Goal: Find contact information: Find contact information

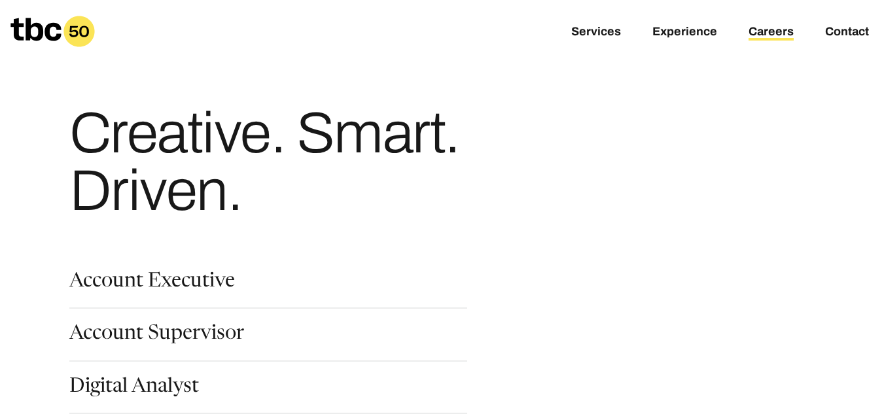
click at [9, 173] on div "Creative. Smart. Driven." at bounding box center [442, 125] width 884 height 251
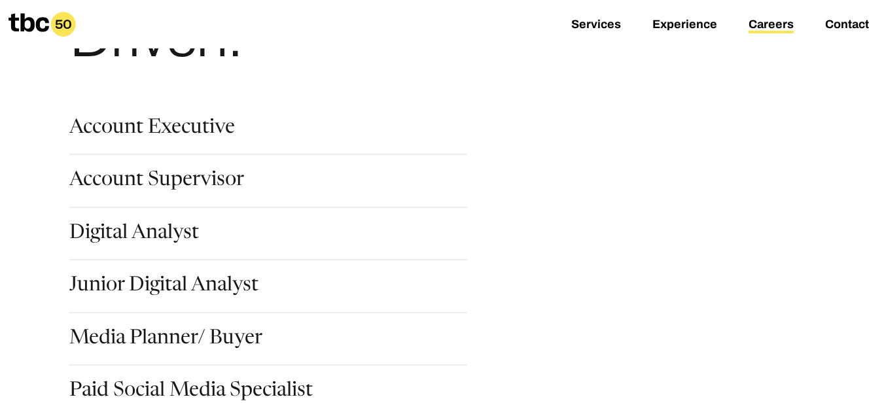
scroll to position [209, 0]
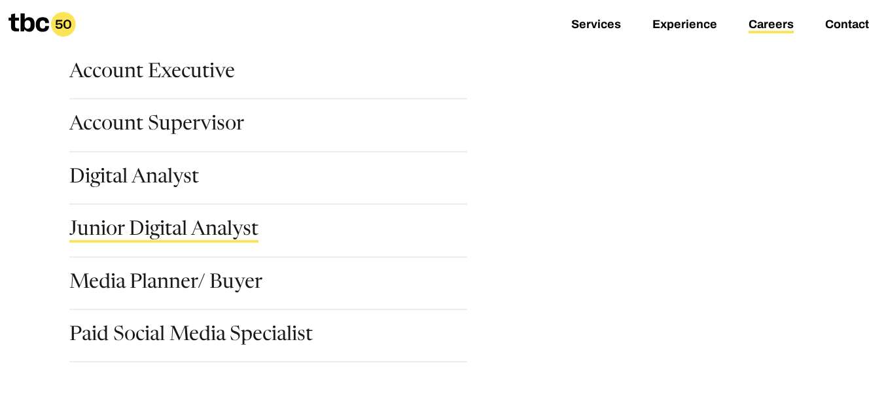
click at [96, 233] on link "Junior Digital Analyst" at bounding box center [163, 231] width 189 height 22
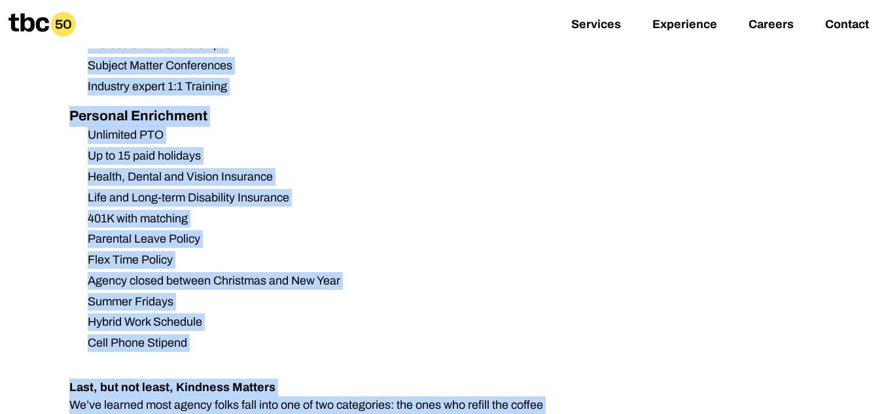
scroll to position [1741, 0]
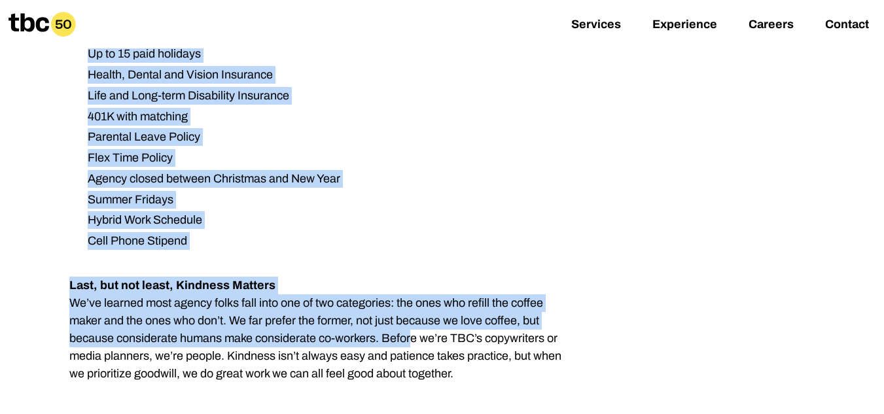
drag, startPoint x: 50, startPoint y: 196, endPoint x: 538, endPoint y: 368, distance: 518.4
copy div "Loremi Dolorsi Ametcon Ad elit se doeiusmod tempori utl e Dolore Magnaal Enimad…"
click at [332, 232] on li "Cell Phone Stipend" at bounding box center [324, 241] width 494 height 18
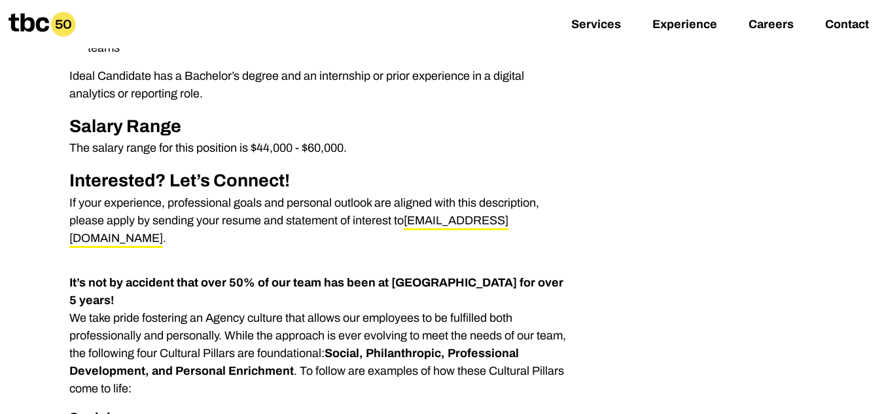
scroll to position [747, 0]
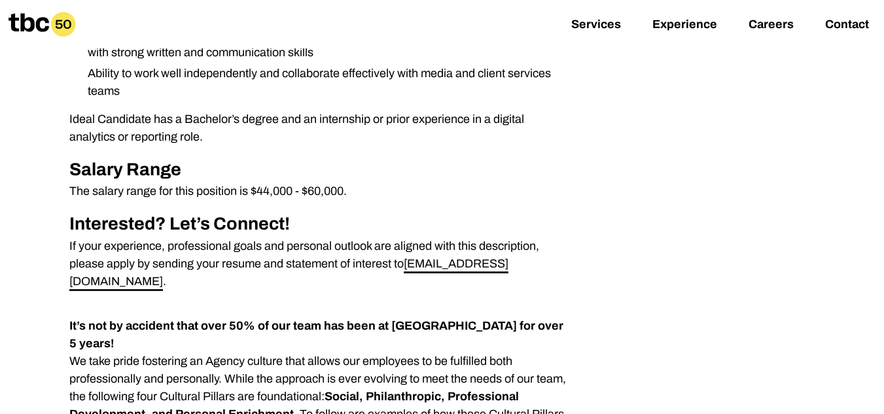
drag, startPoint x: 405, startPoint y: 268, endPoint x: 470, endPoint y: 271, distance: 64.9
click at [470, 271] on p "If your experience, professional goals and personal outlook are aligned with th…" at bounding box center [320, 264] width 502 height 53
copy p "eborkowski"
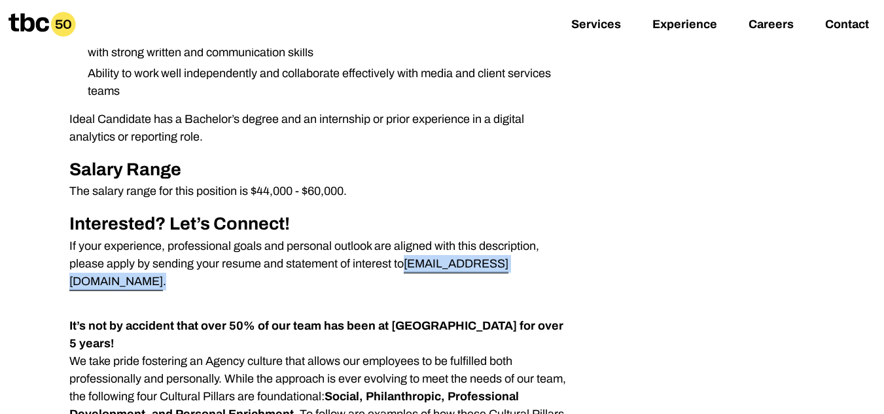
drag, startPoint x: 512, startPoint y: 266, endPoint x: 407, endPoint y: 268, distance: 105.4
click at [407, 268] on p "If your experience, professional goals and personal outlook are aligned with th…" at bounding box center [320, 264] width 502 height 53
copy p "[EMAIL_ADDRESS][DOMAIN_NAME] ."
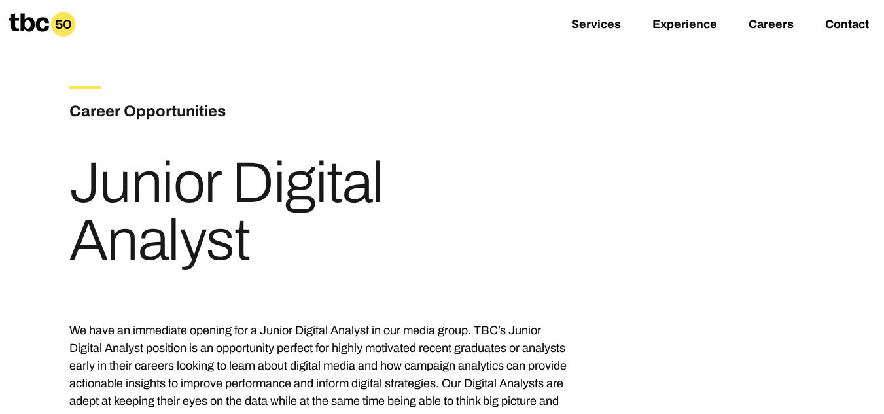
scroll to position [0, 0]
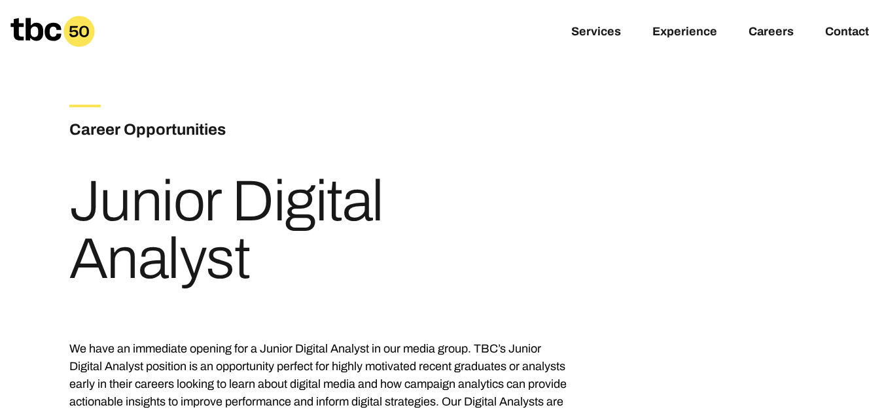
drag, startPoint x: 84, startPoint y: 192, endPoint x: 272, endPoint y: 260, distance: 200.0
click at [272, 260] on h1 "Junior Digital Analyst" at bounding box center [320, 230] width 502 height 115
click at [85, 194] on h1 "Junior Digital Analyst" at bounding box center [320, 230] width 502 height 115
drag, startPoint x: 85, startPoint y: 194, endPoint x: 238, endPoint y: 267, distance: 168.9
click at [238, 267] on h1 "Junior Digital Analyst" at bounding box center [320, 230] width 502 height 115
